Goal: Communication & Community: Ask a question

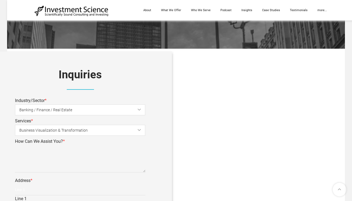
scroll to position [218, 0]
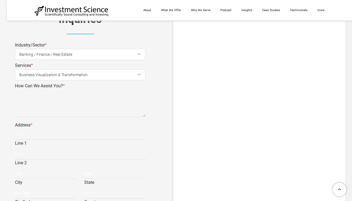
click at [61, 44] on div "Industry/Sector * Banking / Finance / Real Estate Banking / Finance / Real Esta…" at bounding box center [80, 50] width 130 height 19
click at [40, 138] on input "Line 1" at bounding box center [80, 134] width 130 height 11
type input "[STREET_ADDRESS][PERSON_NAME]"
type input "[GEOGRAPHIC_DATA]"
type input "MI"
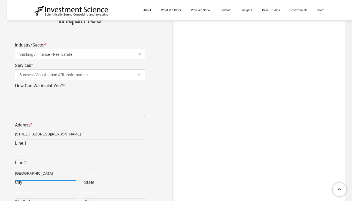
type input "49418"
type input "[GEOGRAPHIC_DATA]"
type input "[PERSON_NAME]"
type input "[EMAIL_ADDRESS][DOMAIN_NAME]"
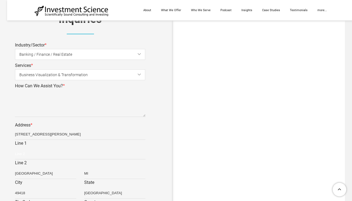
type input "6163430069"
click at [47, 54] on span "Banking / Finance / Real Estate" at bounding box center [84, 54] width 130 height 12
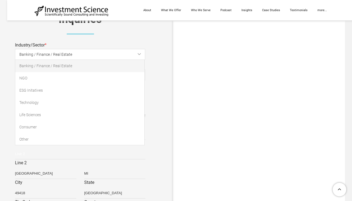
scroll to position [0, 0]
click at [45, 137] on link "Other" at bounding box center [79, 139] width 129 height 12
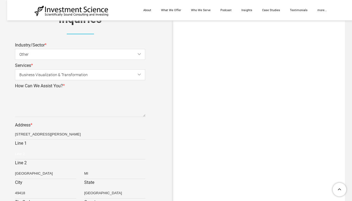
click at [60, 75] on span "Business Visualization & Transformation" at bounding box center [84, 75] width 130 height 12
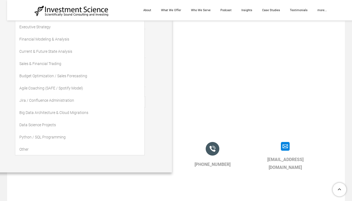
scroll to position [408, 0]
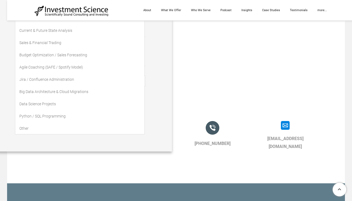
click at [30, 129] on link "Other" at bounding box center [79, 128] width 129 height 12
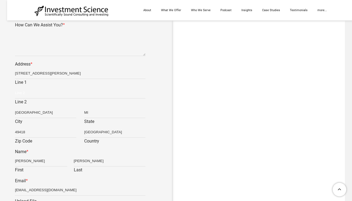
scroll to position [245, 0]
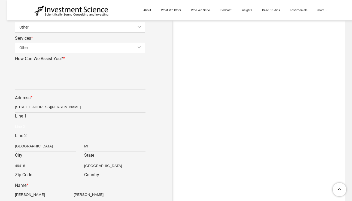
click at [62, 80] on textarea "How Can We Assist You? *" at bounding box center [80, 76] width 130 height 27
paste textarea "Hello, Freelancing is great—flexibility, freedom, and doing what you love. But …"
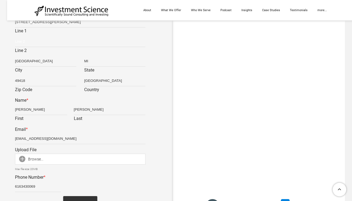
scroll to position [354, 0]
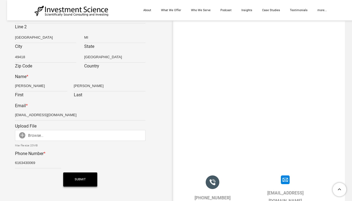
type textarea "Hello, Freelancing is great—flexibility, freedom, and doing what you love. But …"
click at [80, 180] on span "Submit" at bounding box center [80, 180] width 11 height 14
